Goal: Find specific page/section: Find specific page/section

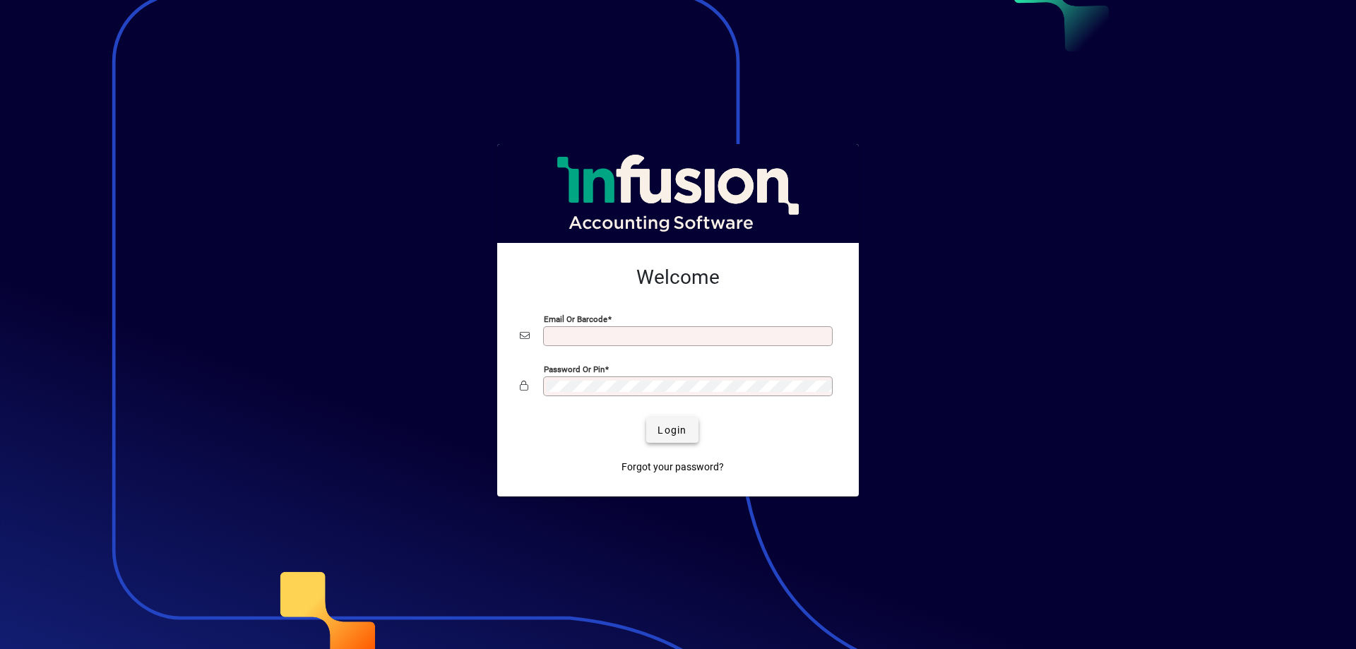
type input "**********"
click at [667, 422] on span "submit" at bounding box center [672, 430] width 52 height 34
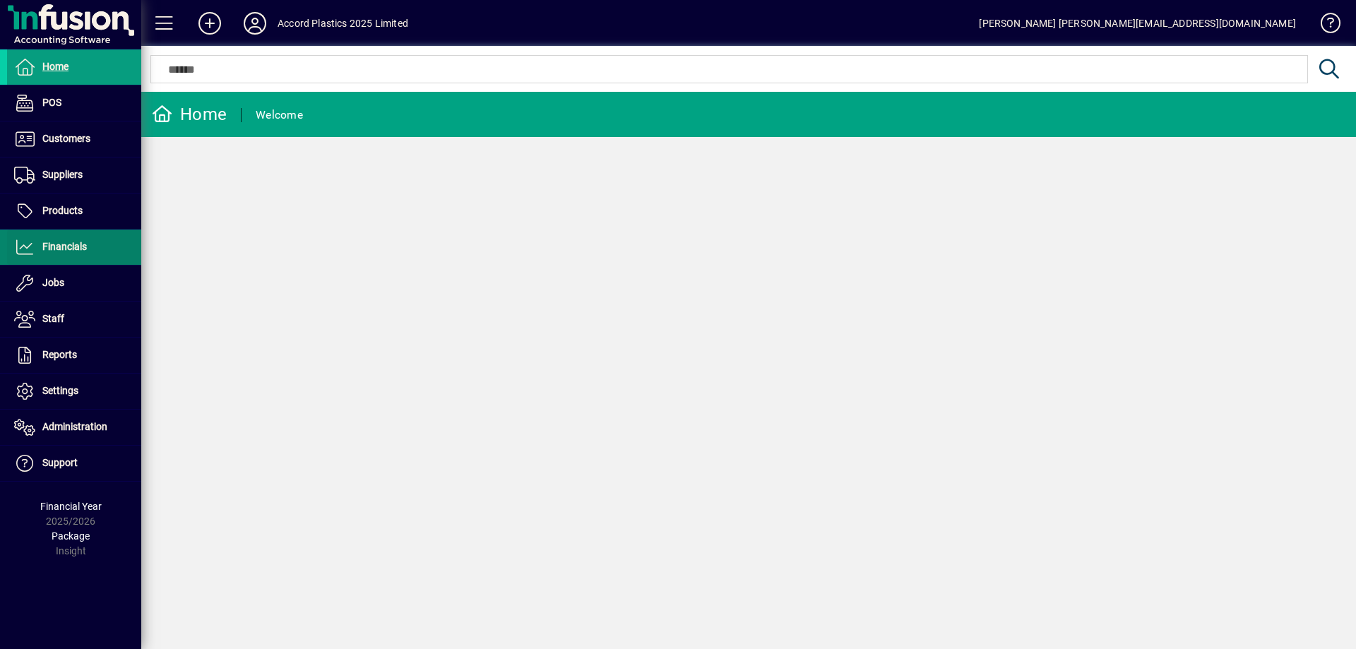
click at [57, 254] on span "Financials" at bounding box center [47, 247] width 80 height 17
